Goal: Find specific page/section: Find specific page/section

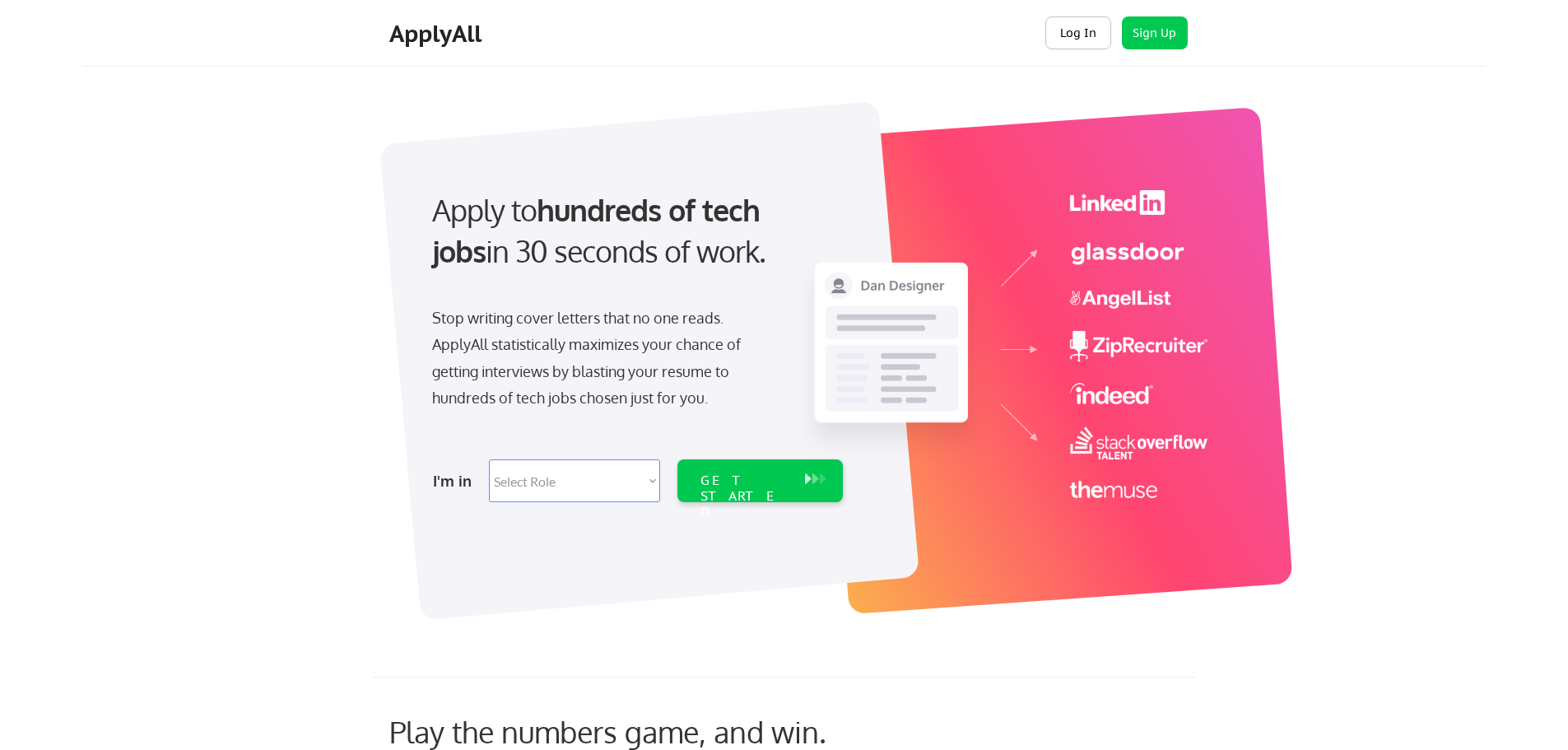
click at [1092, 31] on button "Log In" at bounding box center [1078, 33] width 66 height 33
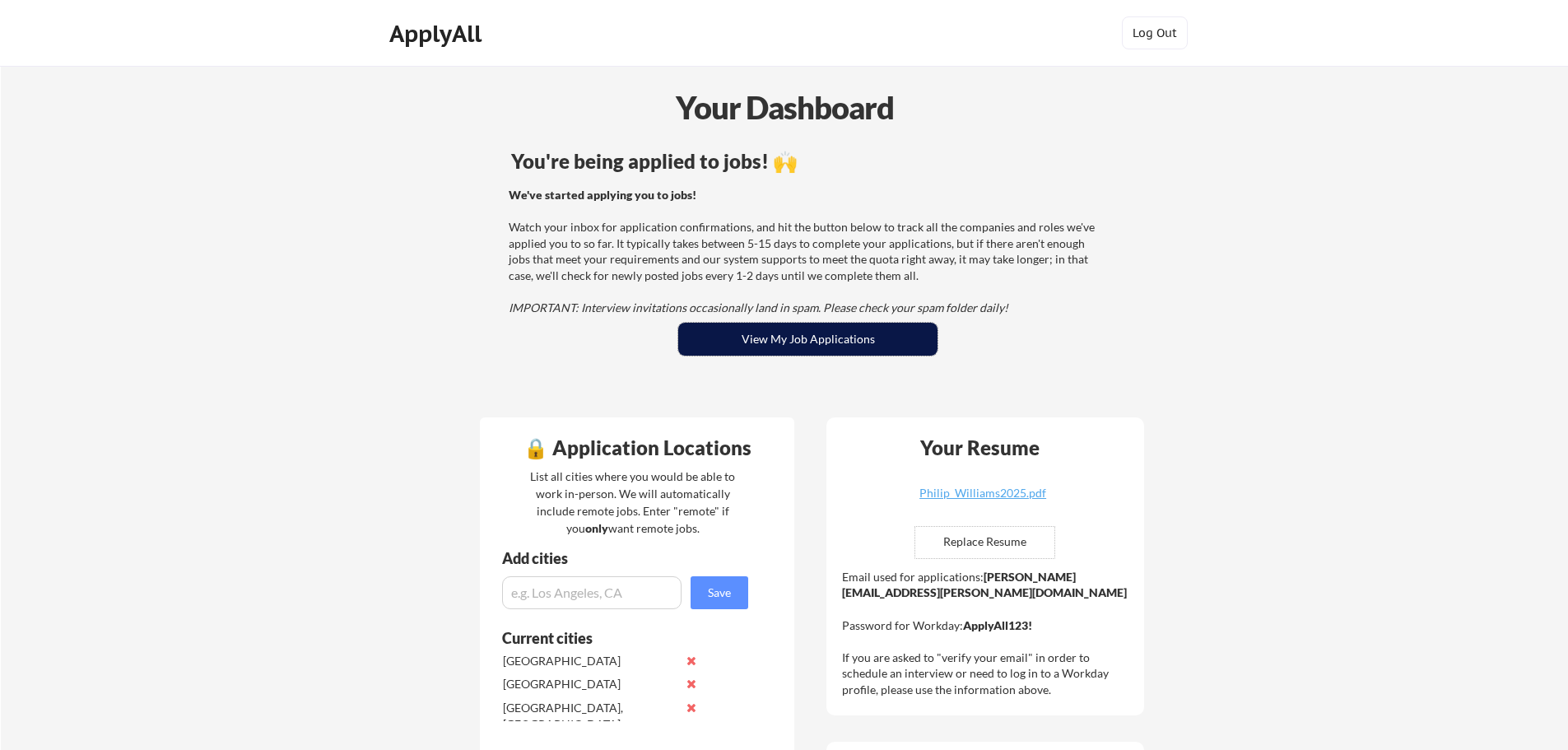
click at [810, 351] on button "View My Job Applications" at bounding box center [808, 339] width 260 height 33
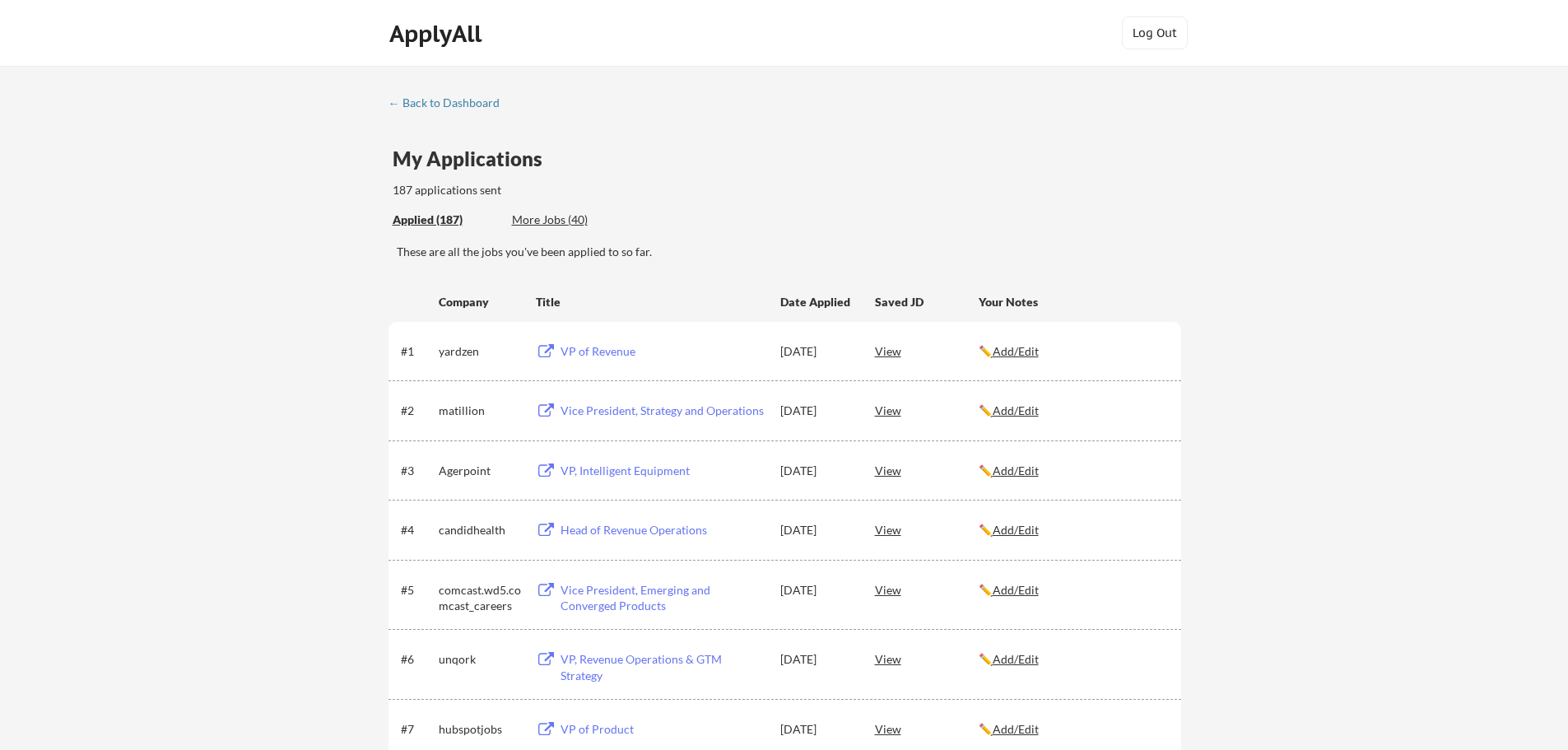
click at [562, 216] on div "More Jobs (40)" at bounding box center [572, 220] width 121 height 17
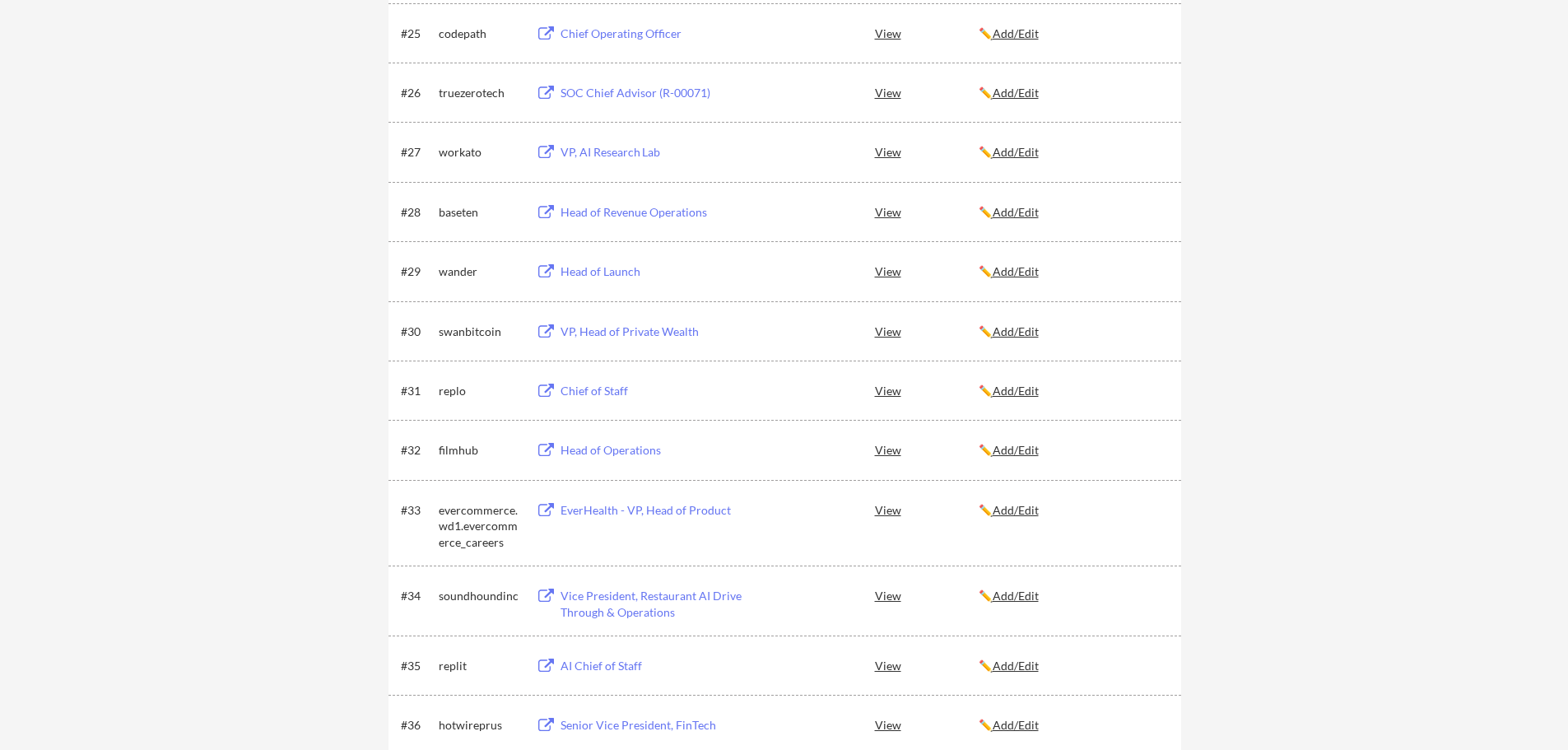
scroll to position [2224, 0]
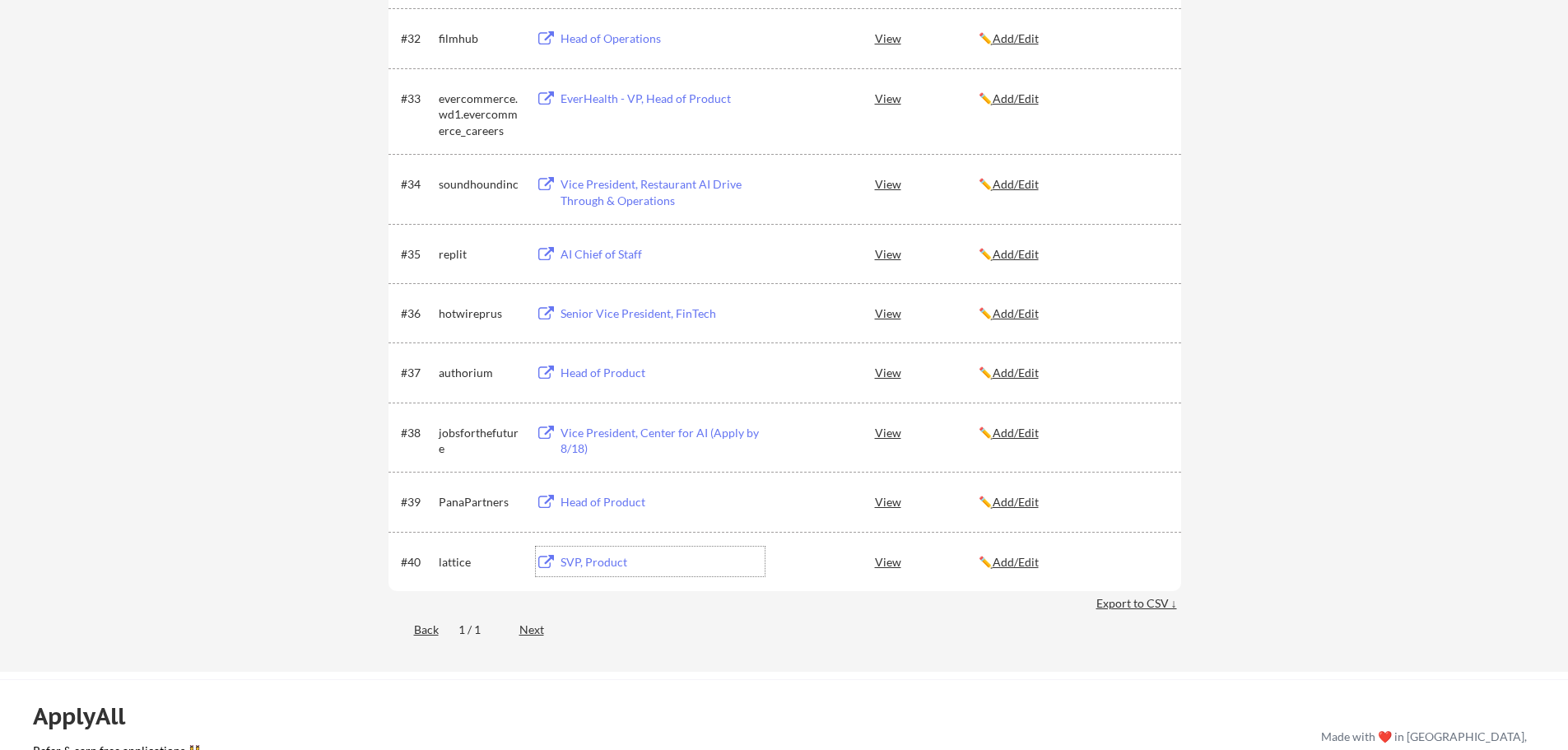
click at [568, 560] on div "SVP, Product" at bounding box center [662, 562] width 204 height 17
click at [589, 499] on div "Head of Product" at bounding box center [662, 502] width 204 height 17
